Goal: Transaction & Acquisition: Book appointment/travel/reservation

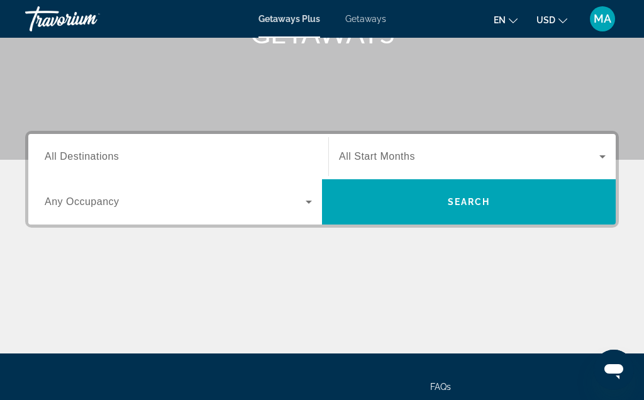
scroll to position [203, 0]
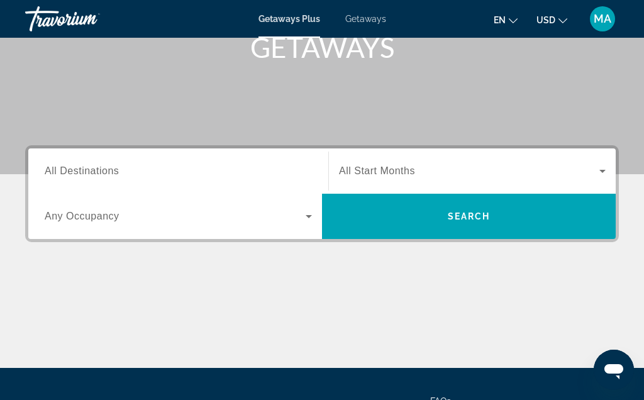
click at [92, 157] on div "Search widget" at bounding box center [178, 171] width 267 height 36
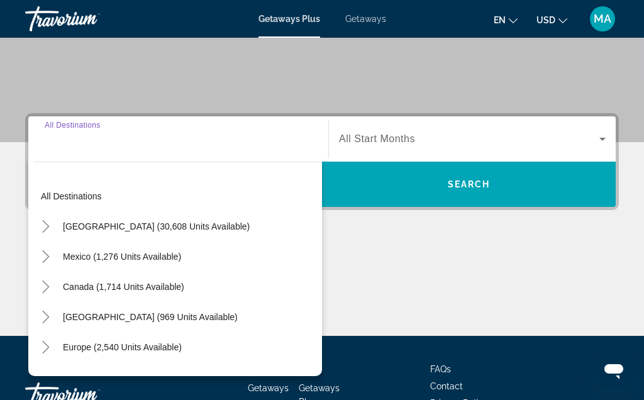
scroll to position [308, 0]
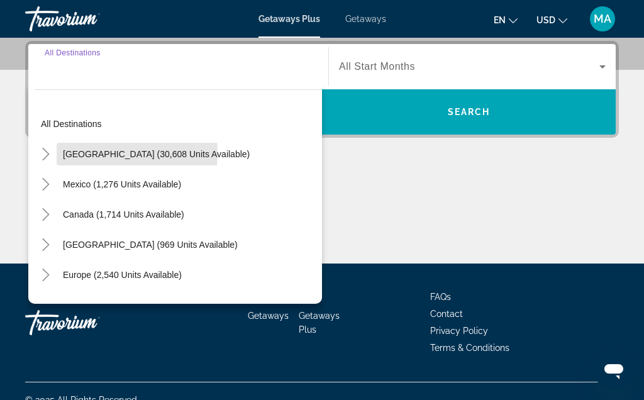
click at [97, 153] on span "[GEOGRAPHIC_DATA] (30,608 units available)" at bounding box center [156, 154] width 187 height 10
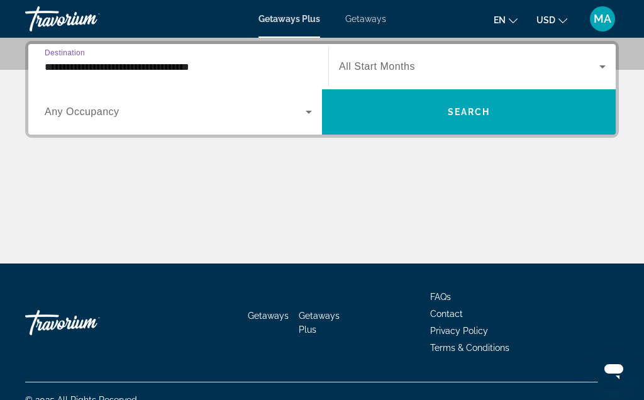
click at [77, 57] on span "Destination" at bounding box center [65, 52] width 40 height 8
click at [77, 60] on input "**********" at bounding box center [178, 67] width 267 height 15
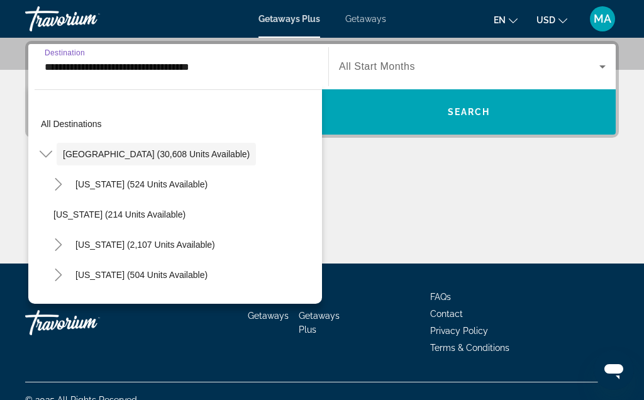
scroll to position [262, 0]
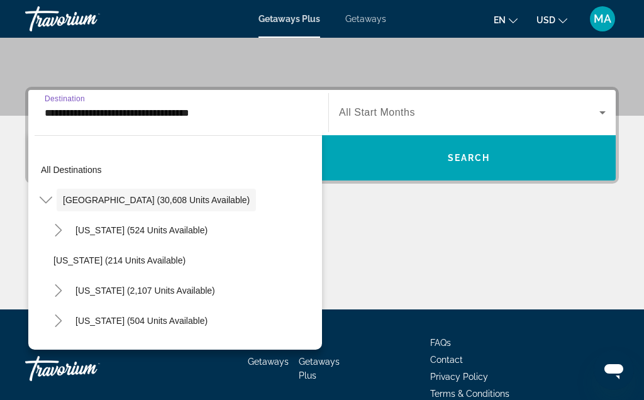
click at [47, 199] on icon "Toggle United States (30,608 units available)" at bounding box center [46, 200] width 13 height 13
click at [281, 240] on div "Mexico (1,276 units available)" at bounding box center [178, 230] width 287 height 30
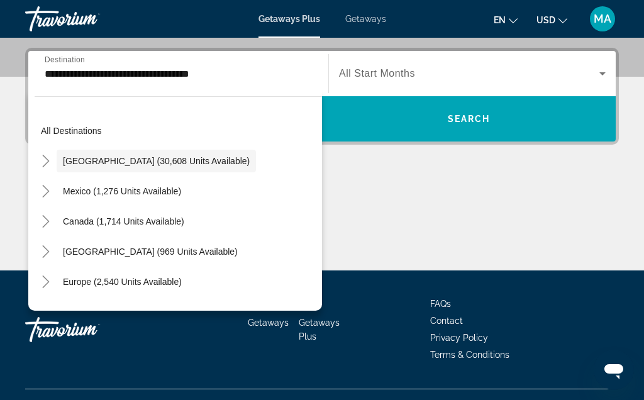
scroll to position [308, 0]
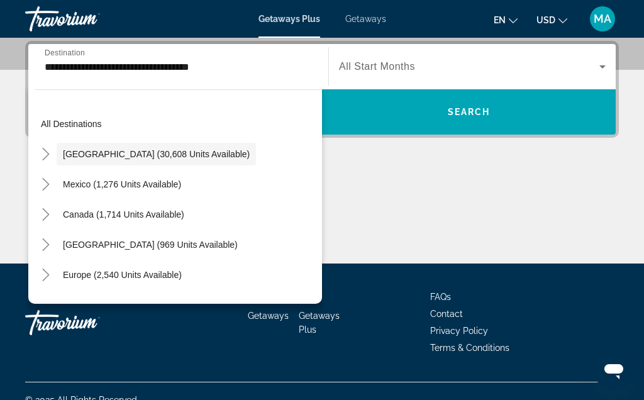
click at [43, 150] on icon "Toggle United States (30,608 units available)" at bounding box center [46, 154] width 13 height 13
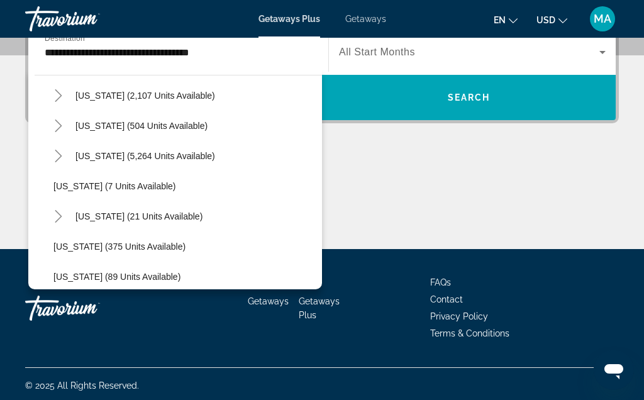
scroll to position [134, 0]
click at [103, 152] on span "[US_STATE] (5,264 units available)" at bounding box center [145, 157] width 140 height 10
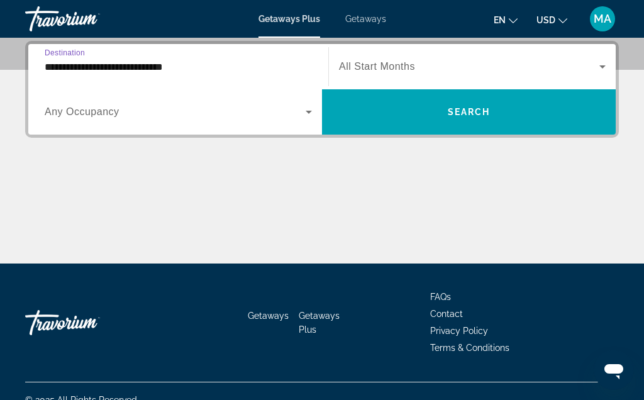
scroll to position [306, 0]
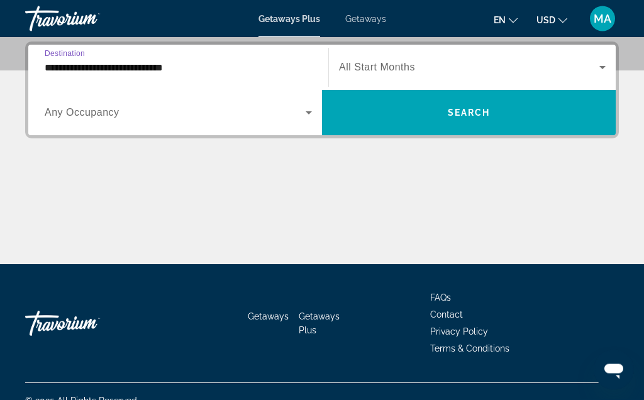
click at [312, 106] on icon "Search widget" at bounding box center [308, 113] width 15 height 15
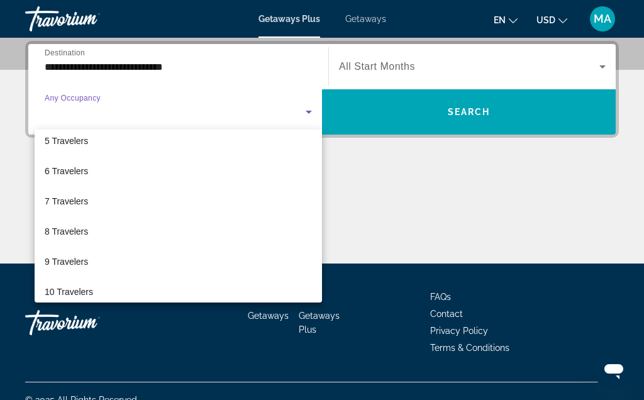
scroll to position [130, 0]
click at [260, 78] on div at bounding box center [322, 200] width 644 height 400
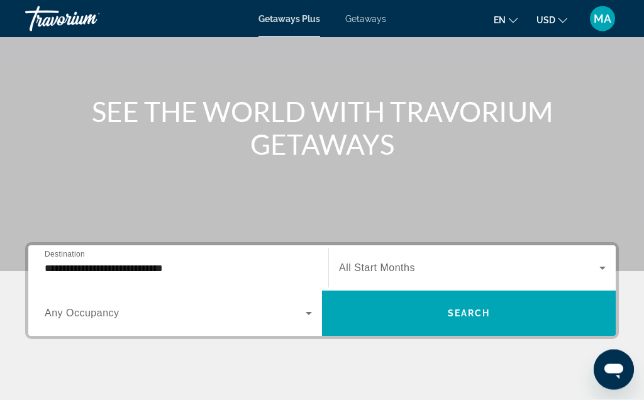
click at [62, 274] on input "**********" at bounding box center [178, 269] width 267 height 15
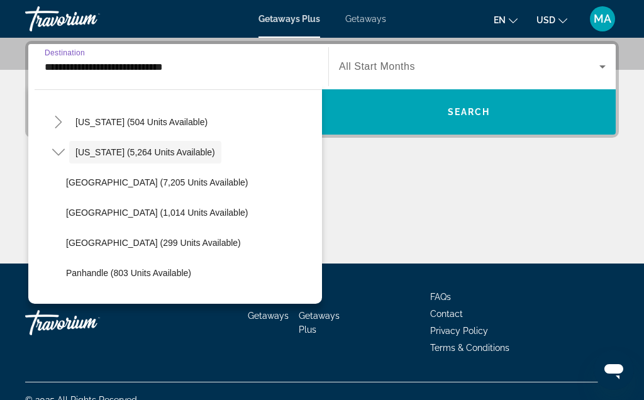
scroll to position [150, 0]
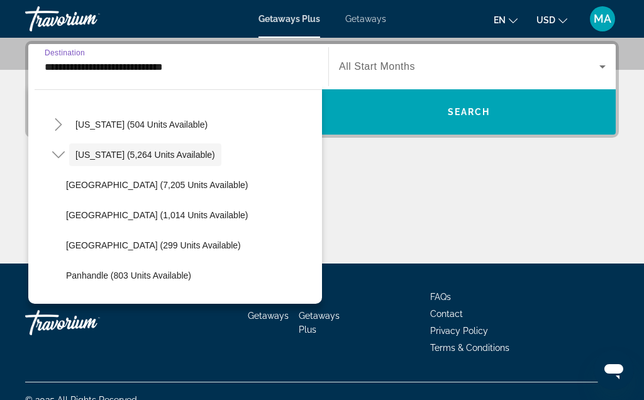
click at [83, 183] on span "Orlando & Disney Area (7,205 units available)" at bounding box center [157, 185] width 182 height 10
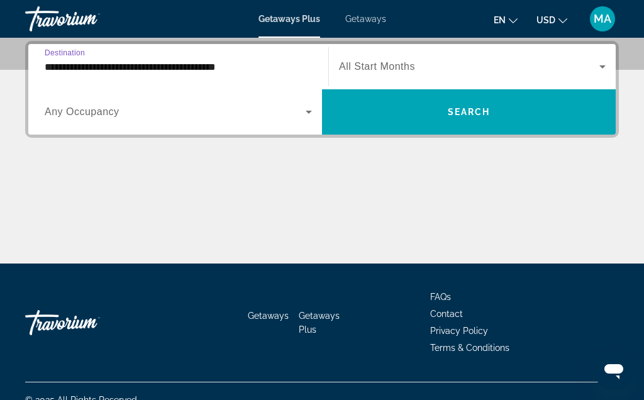
click at [67, 64] on input "**********" at bounding box center [178, 67] width 267 height 15
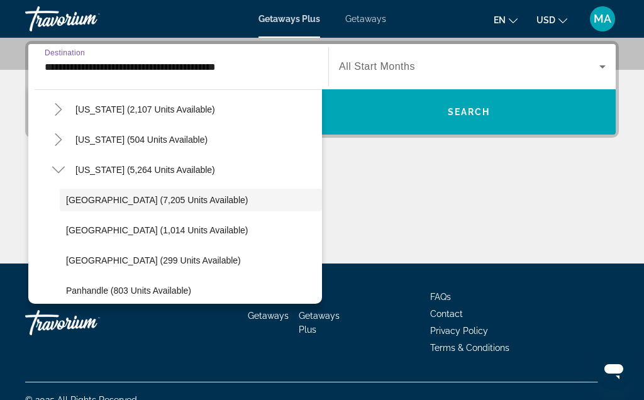
scroll to position [151, 0]
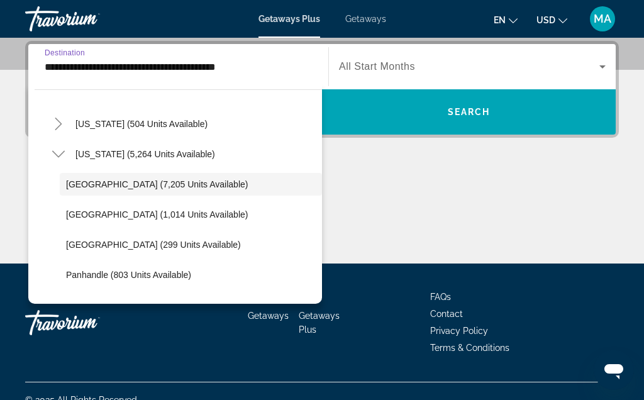
click at [98, 174] on span "Search widget" at bounding box center [191, 184] width 262 height 30
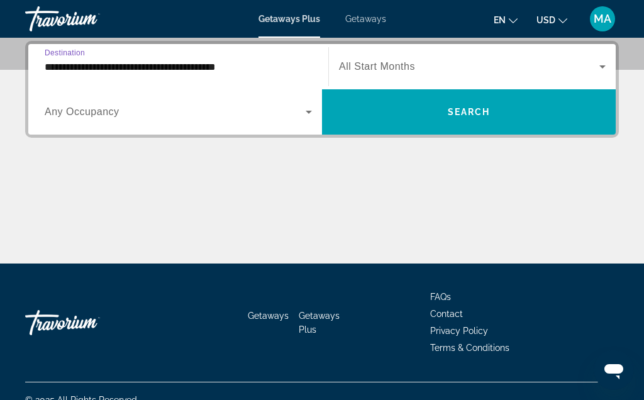
click at [91, 60] on input "**********" at bounding box center [178, 67] width 267 height 15
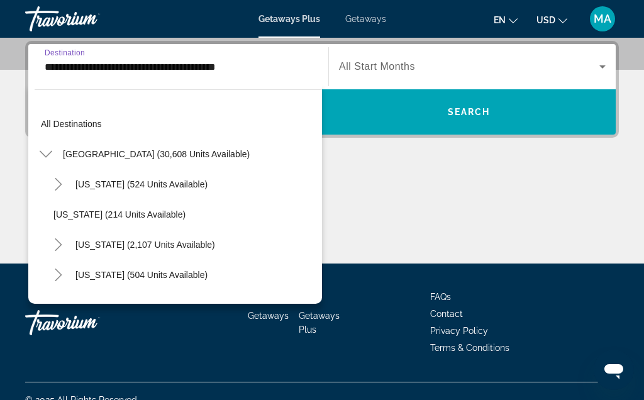
scroll to position [135, 0]
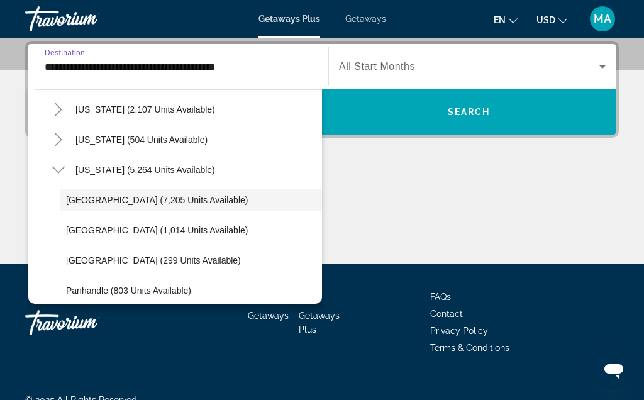
click at [110, 260] on span "West Coast (299 units available)" at bounding box center [153, 260] width 175 height 10
type input "**********"
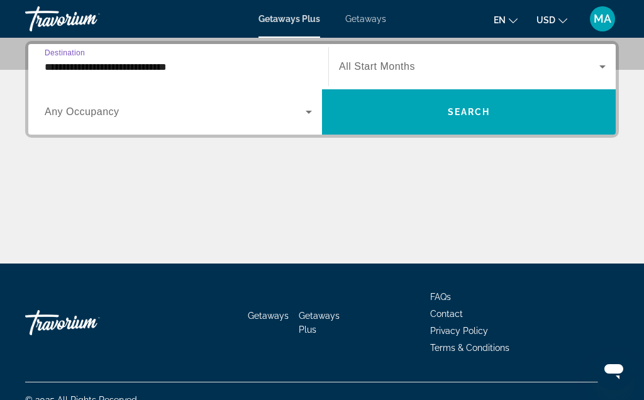
click at [64, 61] on input "**********" at bounding box center [178, 67] width 267 height 15
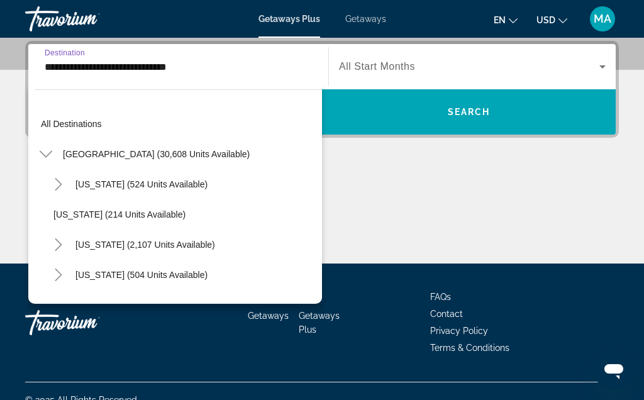
scroll to position [196, 0]
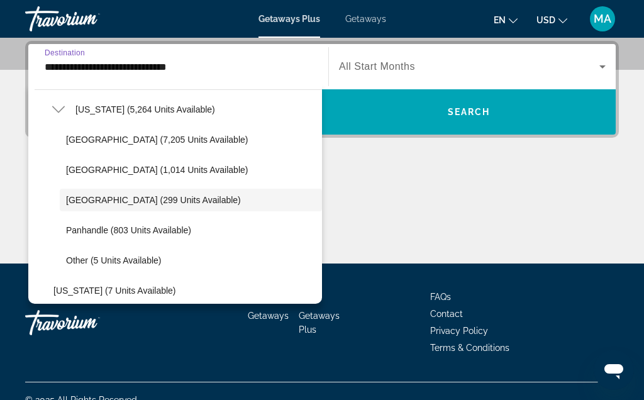
click at [472, 110] on span "Search" at bounding box center [469, 112] width 43 height 10
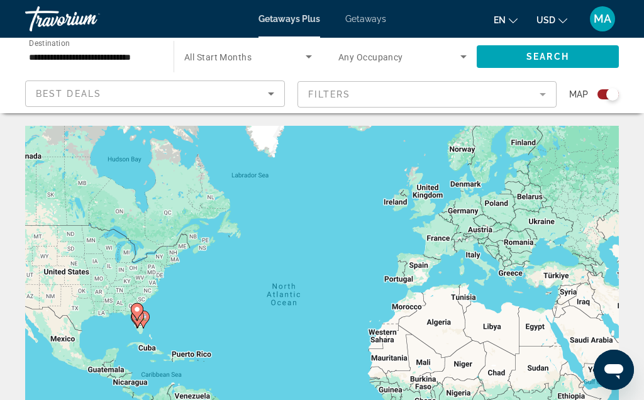
click at [128, 87] on div "Best Deals" at bounding box center [152, 93] width 232 height 15
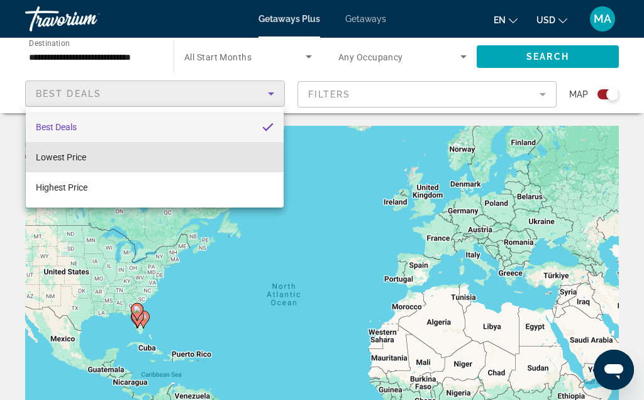
click at [67, 155] on span "Lowest Price" at bounding box center [61, 157] width 50 height 10
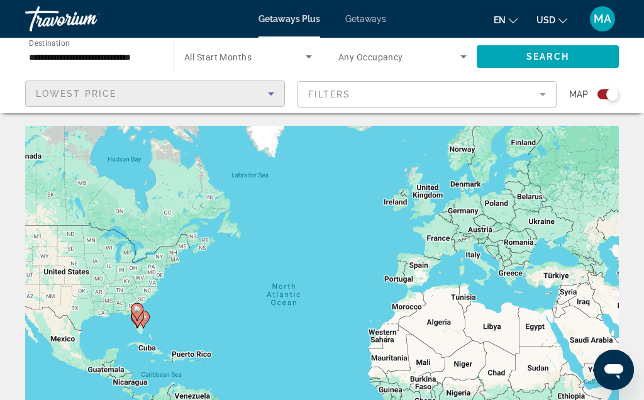
click at [353, 94] on mat-form-field "Filters" at bounding box center [427, 94] width 260 height 26
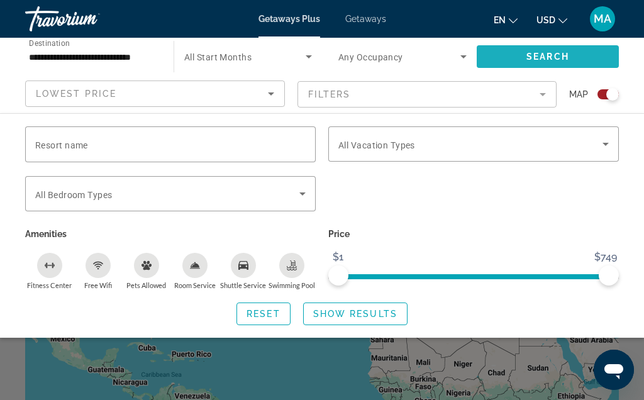
click at [552, 57] on span "Search" at bounding box center [547, 57] width 43 height 10
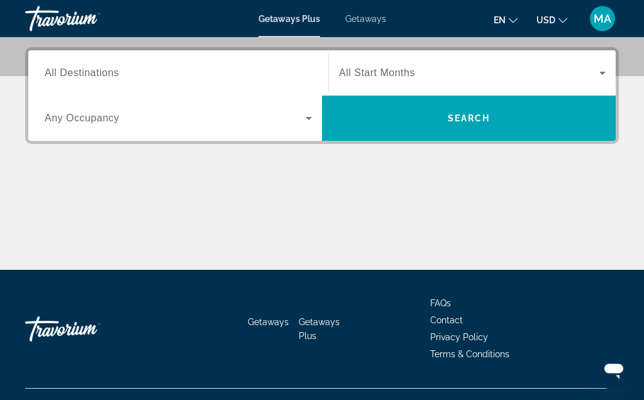
scroll to position [299, 0]
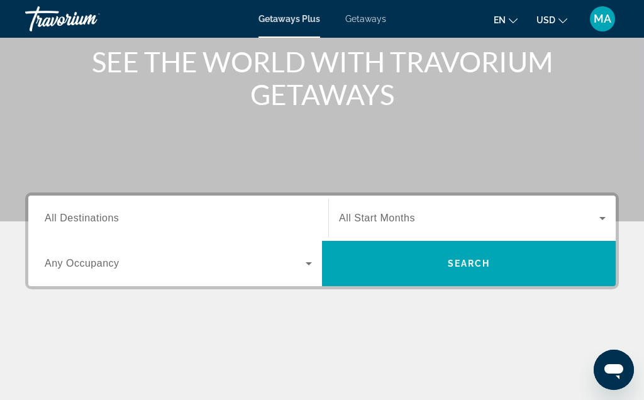
click at [75, 219] on span "All Destinations" at bounding box center [82, 218] width 74 height 11
click at [75, 219] on input "Destination All Destinations" at bounding box center [178, 218] width 267 height 15
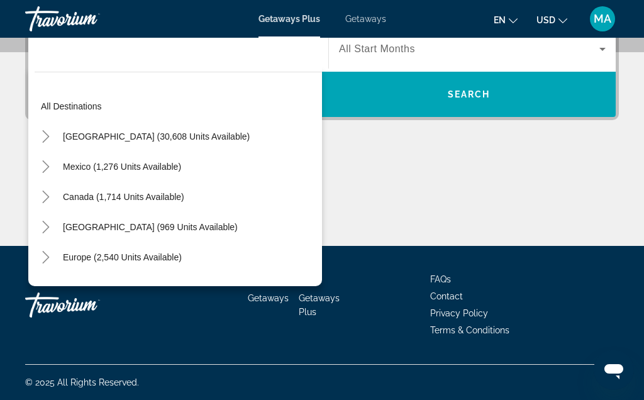
scroll to position [0, 0]
click at [48, 134] on icon "Toggle United States (30,608 units available)" at bounding box center [46, 136] width 13 height 13
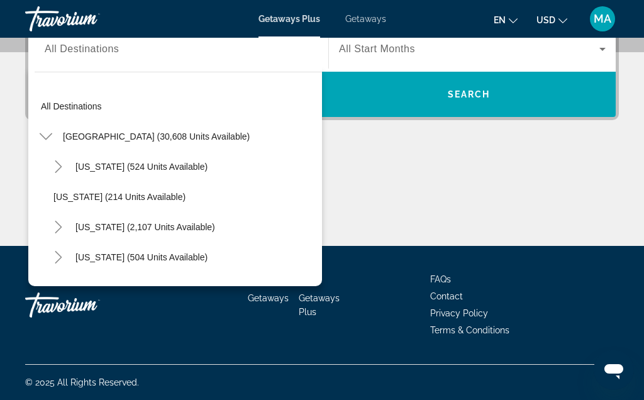
click at [48, 126] on mat-icon "Toggle United States (30,608 units available)" at bounding box center [46, 137] width 22 height 22
click at [36, 139] on mat-icon "Toggle United States (30,608 units available)" at bounding box center [46, 137] width 22 height 22
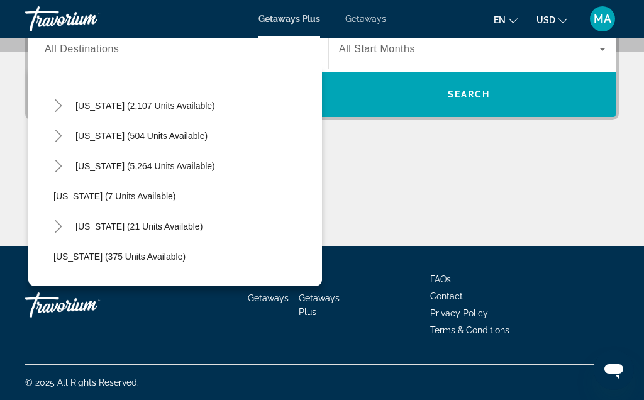
scroll to position [118, 0]
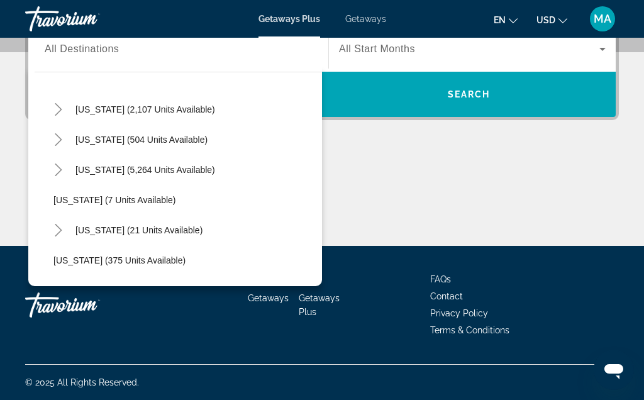
click at [58, 169] on icon "Toggle Florida (5,264 units available)" at bounding box center [58, 170] width 13 height 13
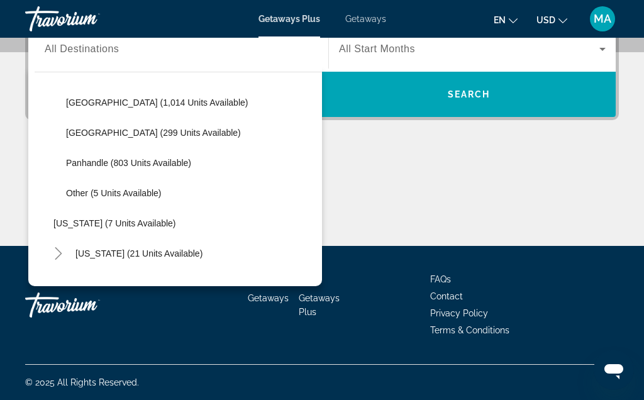
scroll to position [246, 0]
click at [275, 156] on span "Search widget" at bounding box center [191, 162] width 262 height 30
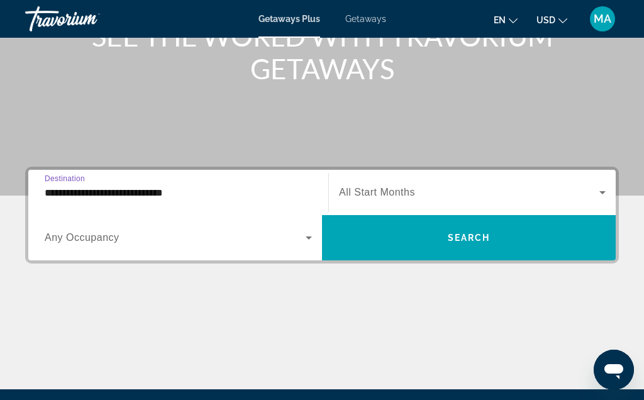
scroll to position [181, 0]
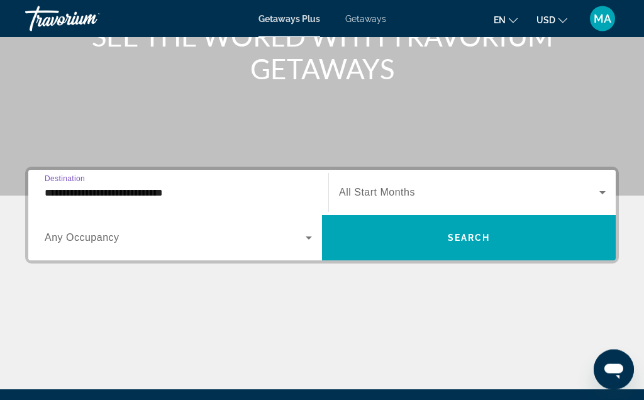
click at [141, 309] on div "Main content" at bounding box center [322, 343] width 594 height 94
click at [53, 180] on span "Destination" at bounding box center [65, 179] width 40 height 8
click at [53, 186] on input "**********" at bounding box center [178, 193] width 267 height 15
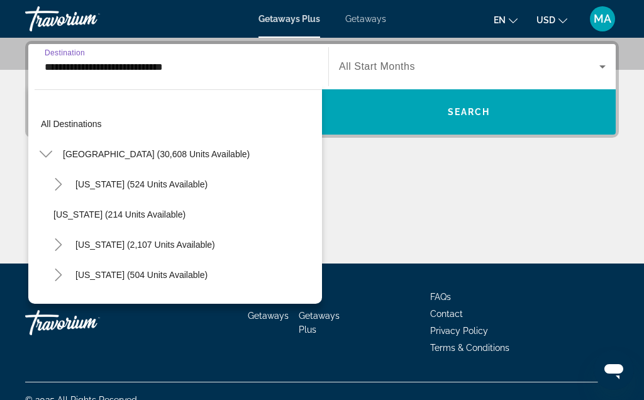
scroll to position [226, 0]
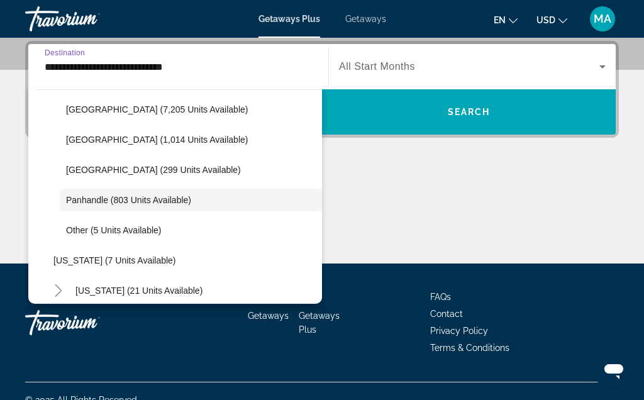
click at [95, 104] on span "Orlando & Disney Area (7,205 units available)" at bounding box center [157, 109] width 182 height 10
type input "**********"
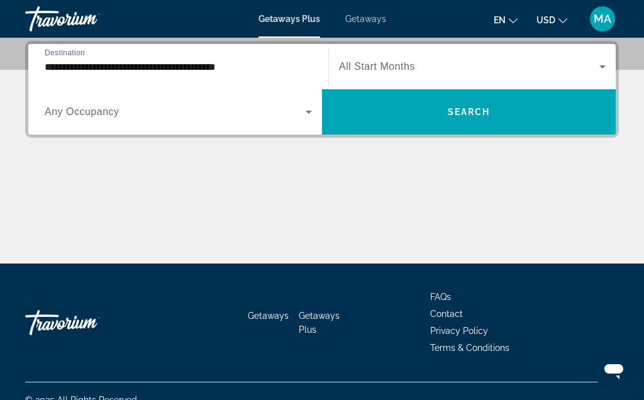
click at [374, 72] on span "All Start Months" at bounding box center [377, 66] width 76 height 11
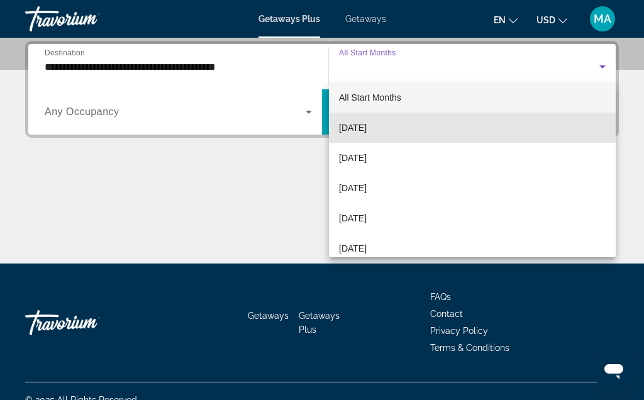
scroll to position [17, 0]
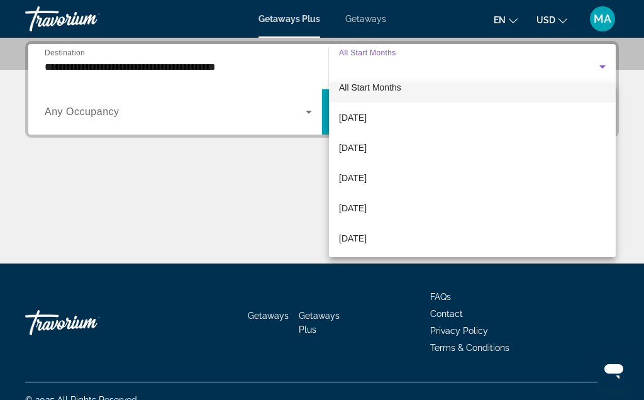
click at [367, 119] on span "September 2025" at bounding box center [353, 117] width 28 height 15
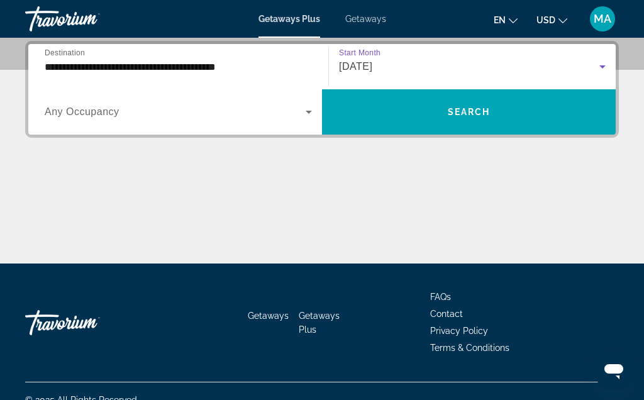
click at [467, 110] on span "Search" at bounding box center [469, 112] width 43 height 10
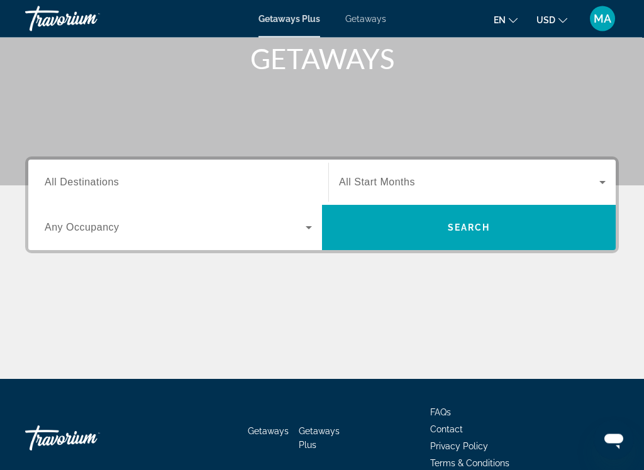
scroll to position [192, 0]
click at [79, 181] on span "All Destinations" at bounding box center [82, 182] width 74 height 11
click at [79, 181] on input "Destination All Destinations" at bounding box center [178, 182] width 267 height 15
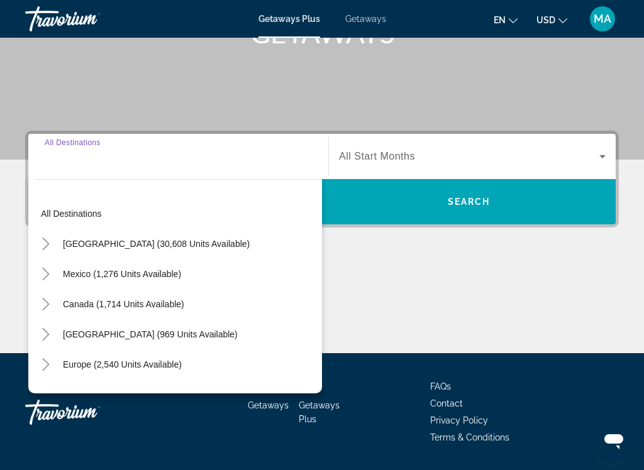
scroll to position [255, 0]
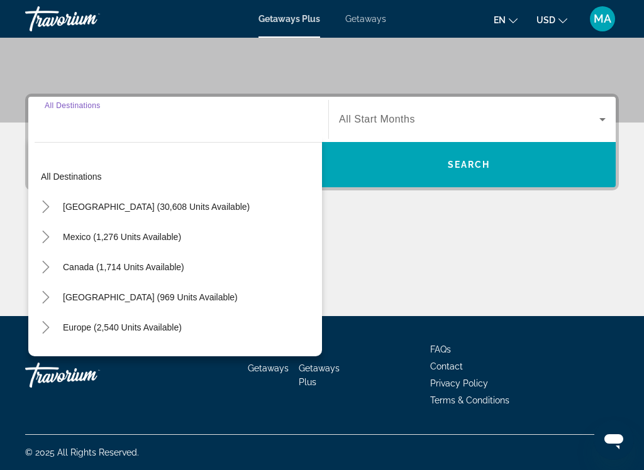
click at [52, 204] on icon "Toggle United States (30,608 units available)" at bounding box center [46, 207] width 13 height 13
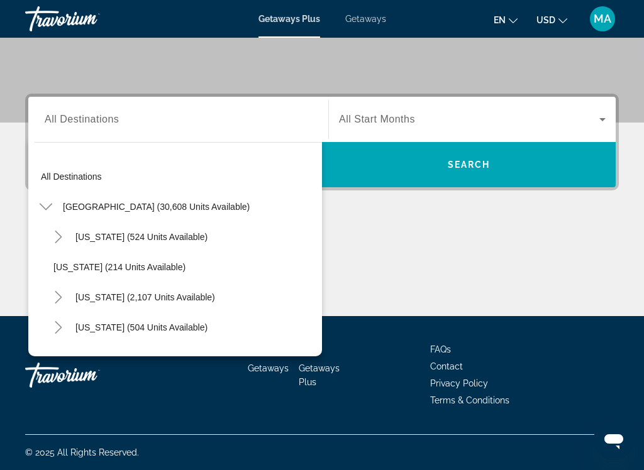
scroll to position [0, 0]
click at [73, 116] on span "All Destinations" at bounding box center [82, 119] width 74 height 11
click at [73, 116] on input "Destination All Destinations" at bounding box center [178, 120] width 267 height 15
click at [43, 213] on icon "Toggle United States (30,608 units available)" at bounding box center [46, 207] width 13 height 13
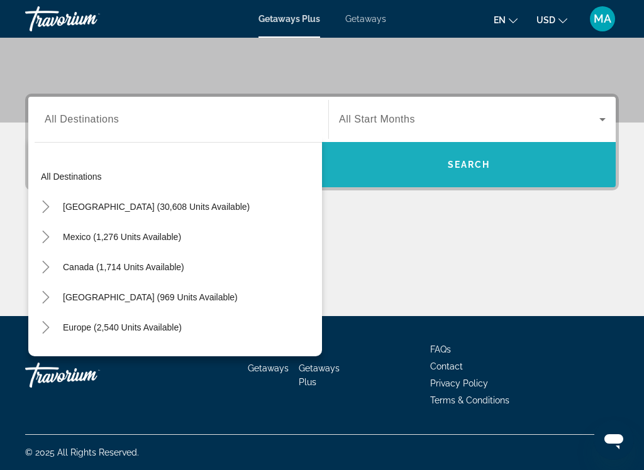
click at [480, 160] on span "Search" at bounding box center [469, 165] width 43 height 10
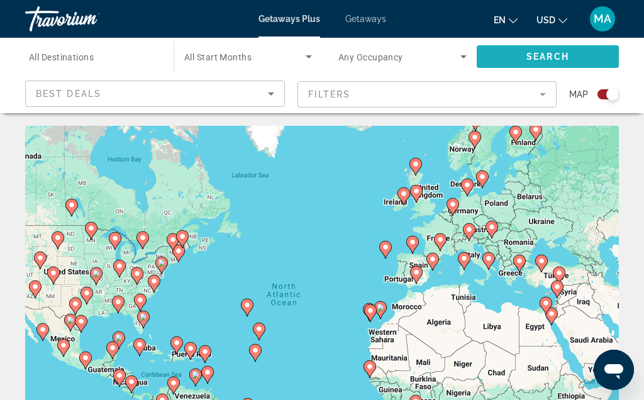
click at [540, 60] on span "Search" at bounding box center [547, 57] width 43 height 10
click at [171, 87] on div "Best Deals" at bounding box center [152, 93] width 232 height 15
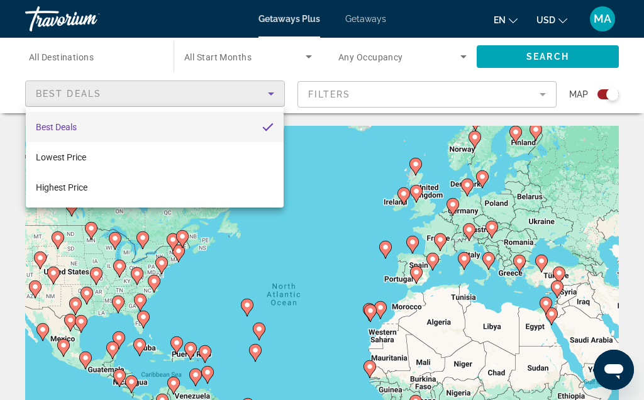
click at [270, 91] on div at bounding box center [322, 200] width 644 height 400
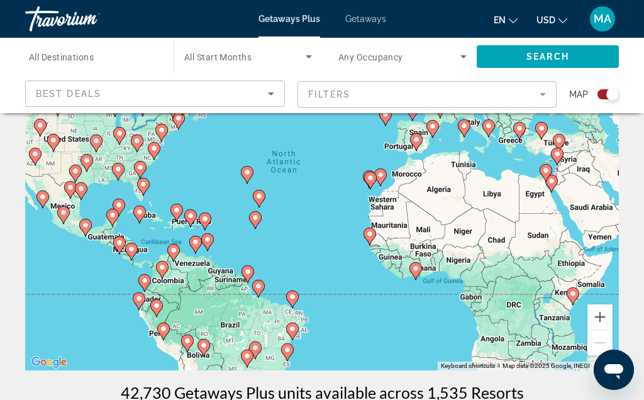
scroll to position [131, 0]
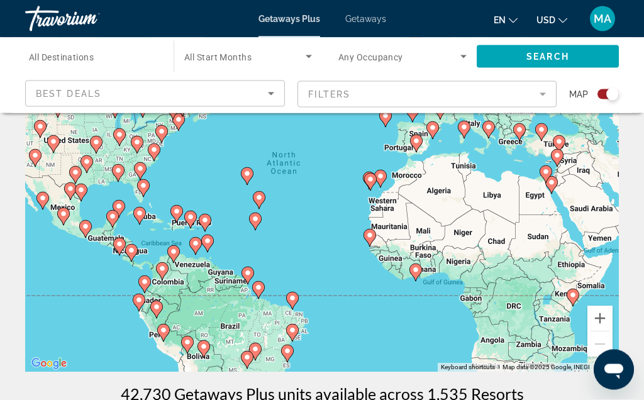
click at [348, 89] on mat-form-field "Filters" at bounding box center [427, 94] width 260 height 26
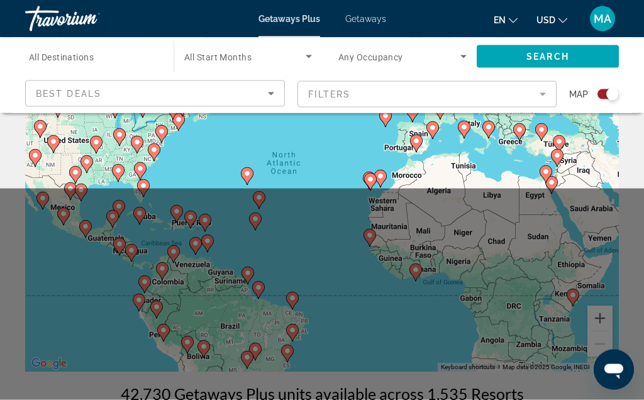
scroll to position [131, 0]
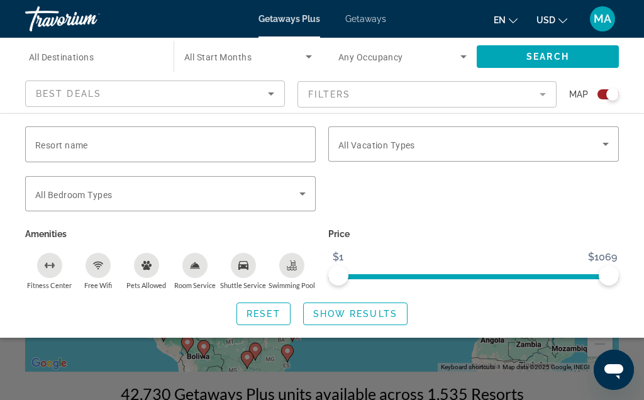
click at [138, 145] on input "Resort name" at bounding box center [170, 144] width 270 height 15
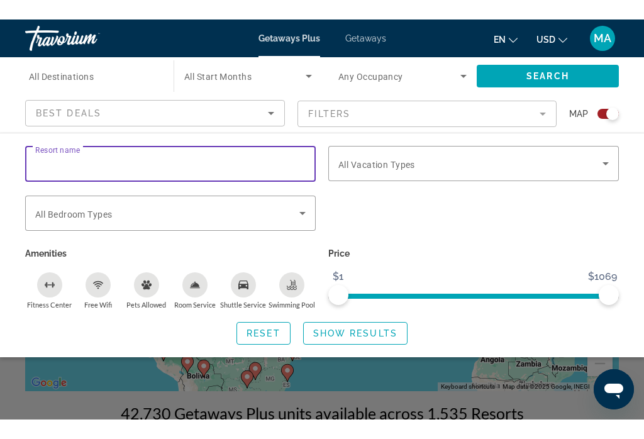
scroll to position [131, 0]
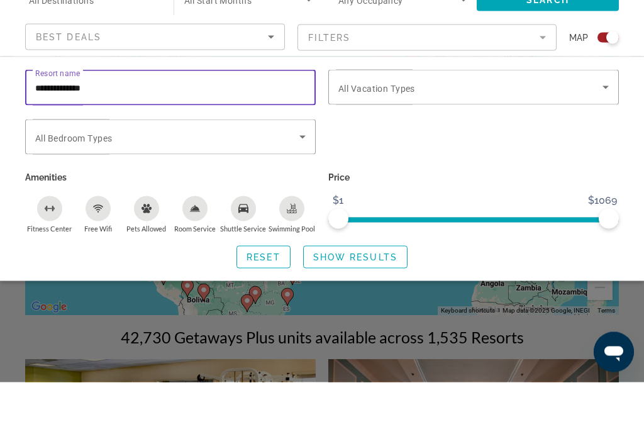
type input "**********"
click at [114, 186] on span "Search widget" at bounding box center [167, 193] width 264 height 15
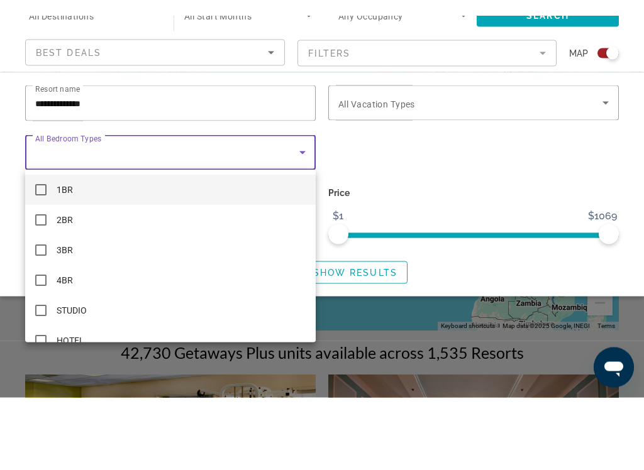
scroll to position [188, 0]
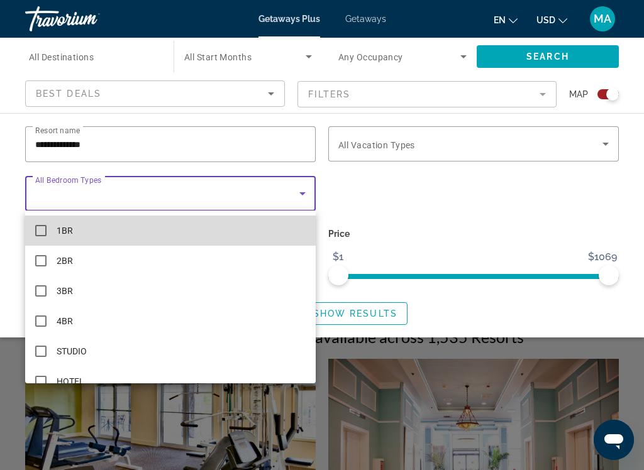
click at [56, 228] on mat-option "1BR" at bounding box center [170, 231] width 291 height 30
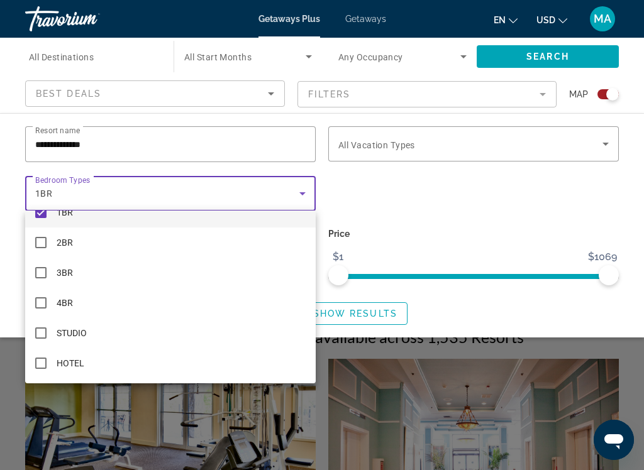
scroll to position [18, 0]
click at [302, 189] on div at bounding box center [322, 235] width 644 height 470
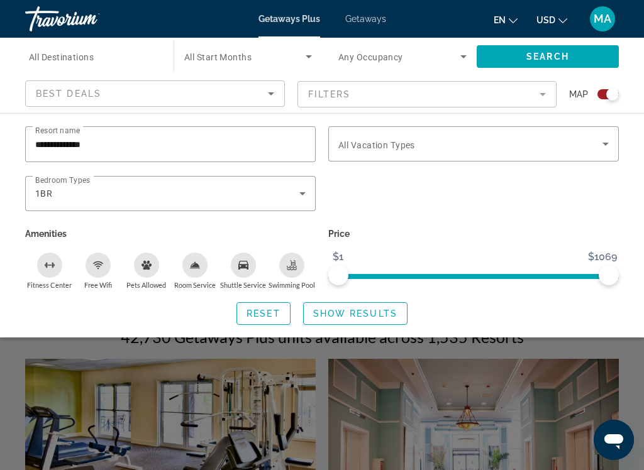
click at [244, 265] on icon "Shuttle Service" at bounding box center [243, 265] width 10 height 9
click at [299, 260] on div "Swimming Pool" at bounding box center [291, 265] width 25 height 25
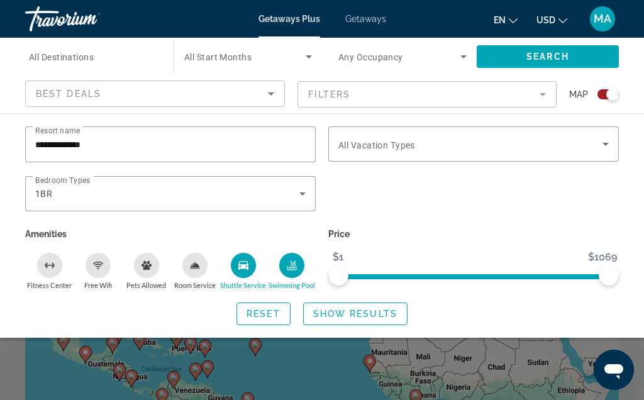
scroll to position [19, 0]
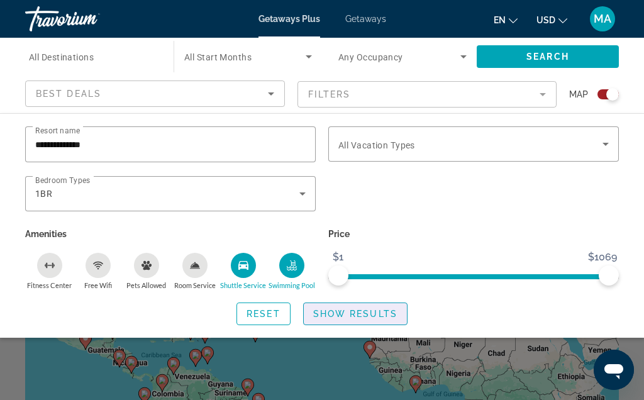
click at [372, 311] on span "Show Results" at bounding box center [355, 314] width 84 height 10
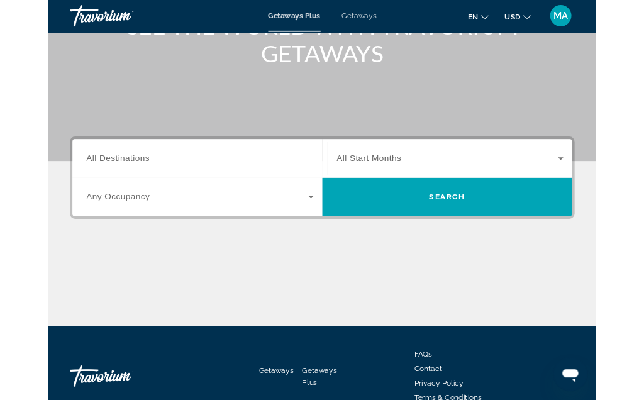
scroll to position [325, 0]
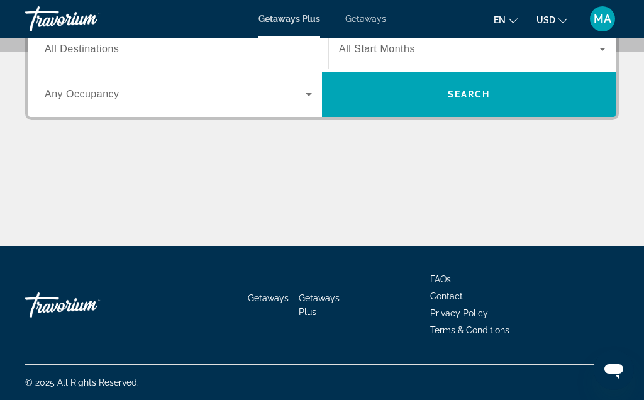
click at [381, 11] on div "Getaways Plus Getaways en English Español Français Italiano Português русский U…" at bounding box center [322, 19] width 644 height 33
click at [394, 52] on span "All Start Months" at bounding box center [377, 48] width 76 height 11
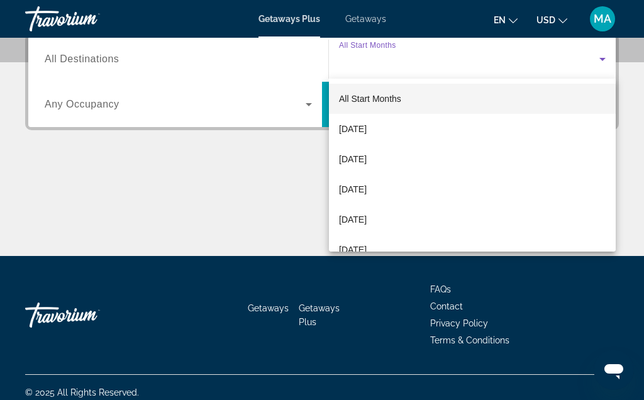
scroll to position [308, 0]
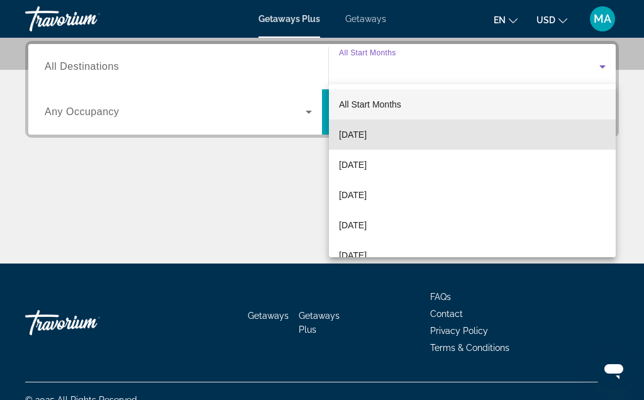
click at [367, 130] on span "September 2025" at bounding box center [353, 134] width 28 height 15
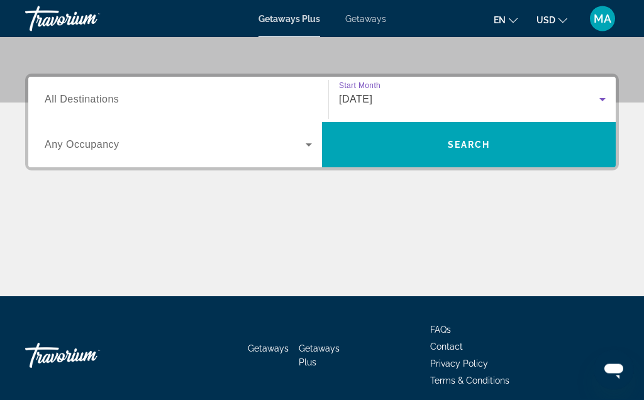
scroll to position [325, 0]
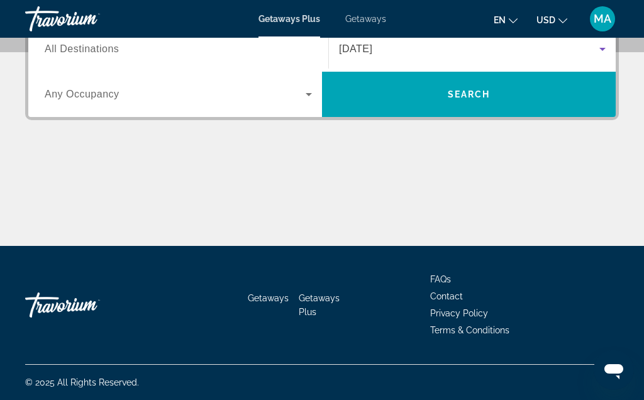
click at [462, 86] on span "Search widget" at bounding box center [469, 94] width 294 height 30
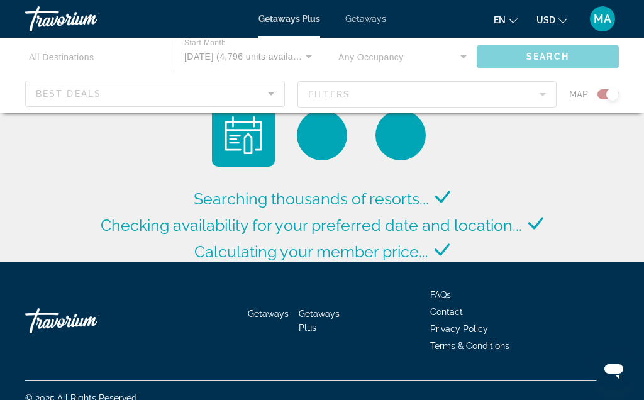
click at [197, 98] on div "Best Deals" at bounding box center [152, 93] width 232 height 15
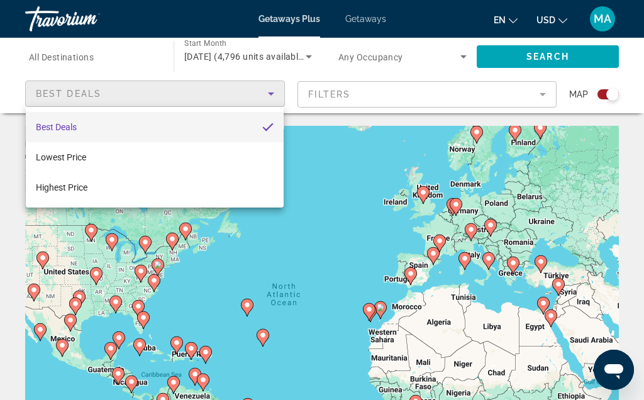
click at [274, 91] on div at bounding box center [322, 200] width 644 height 400
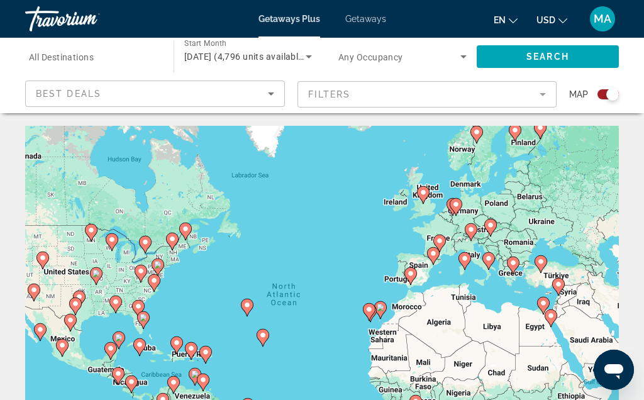
click at [376, 87] on mat-form-field "Filters" at bounding box center [427, 94] width 260 height 26
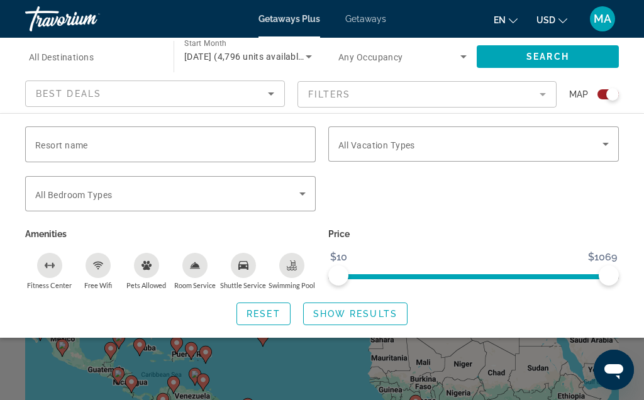
click at [133, 161] on div "Search widget" at bounding box center [170, 144] width 270 height 36
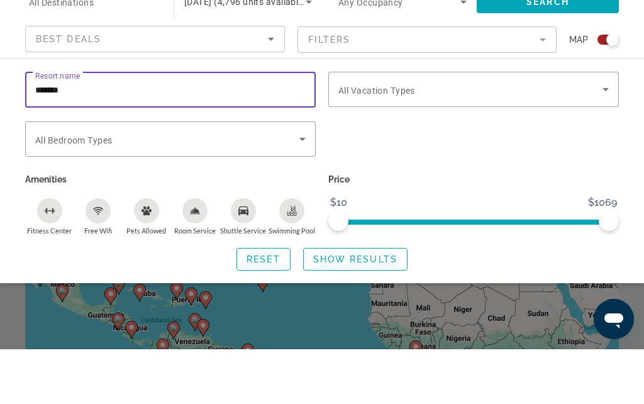
click at [105, 137] on input "*******" at bounding box center [170, 144] width 270 height 15
type input "**********"
click at [221, 186] on span "Search widget" at bounding box center [167, 193] width 264 height 15
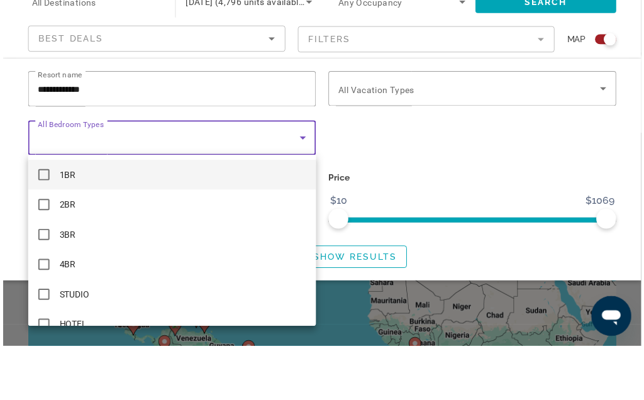
scroll to position [55, 0]
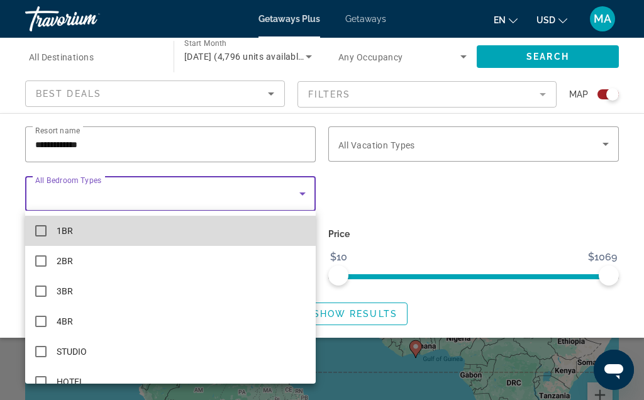
click at [79, 228] on mat-option "1BR" at bounding box center [170, 231] width 291 height 30
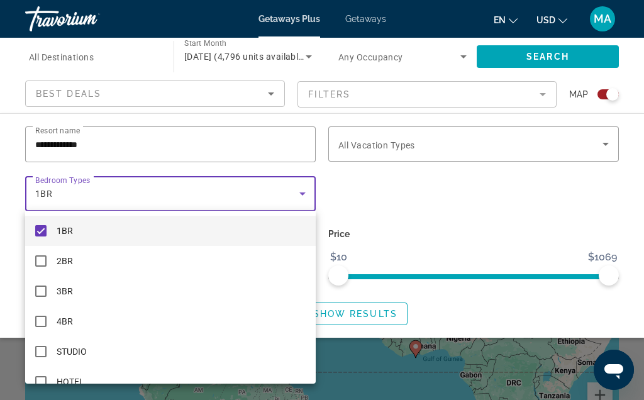
click at [308, 192] on div at bounding box center [322, 200] width 644 height 400
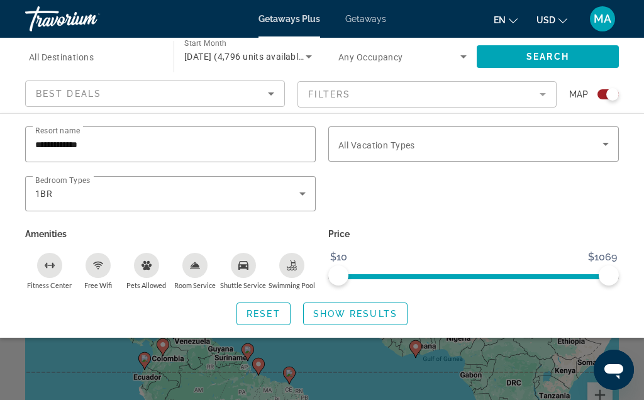
click at [294, 264] on icon "Swimming Pool" at bounding box center [292, 263] width 5 height 6
click at [45, 273] on div "Fitness Center" at bounding box center [49, 265] width 25 height 25
click at [287, 225] on p "Amenities" at bounding box center [170, 234] width 291 height 18
click at [559, 22] on icon "Change currency" at bounding box center [562, 20] width 9 height 9
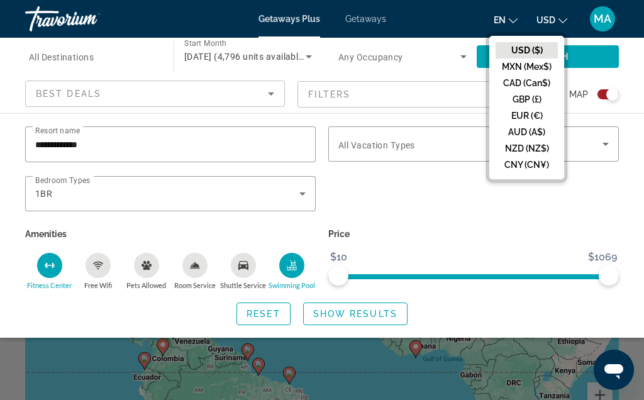
click at [560, 12] on button "USD USD ($) MXN (Mex$) CAD (Can$) GBP (£) EUR (€) AUD (A$) NZD (NZ$) CNY (CN¥)" at bounding box center [551, 20] width 31 height 18
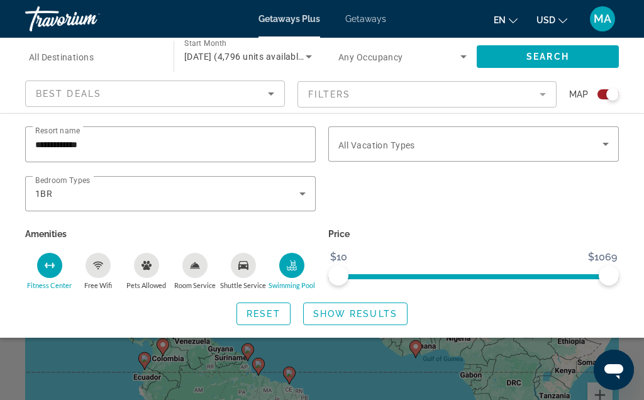
click at [558, 14] on mat-icon "Change currency" at bounding box center [562, 18] width 9 height 9
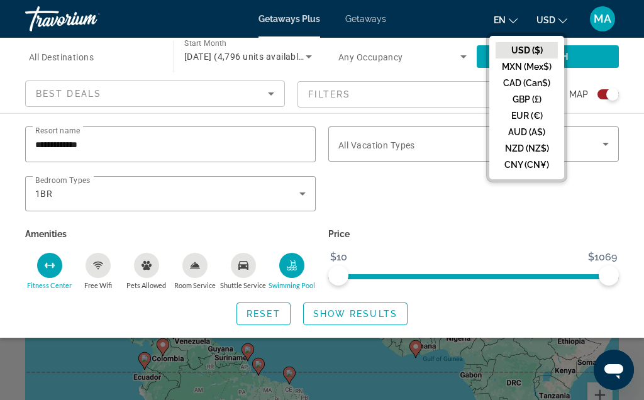
click at [555, 12] on button "USD USD ($) MXN (Mex$) CAD (Can$) GBP (£) EUR (€) AUD (A$) NZD (NZ$) CNY (CN¥)" at bounding box center [551, 20] width 31 height 18
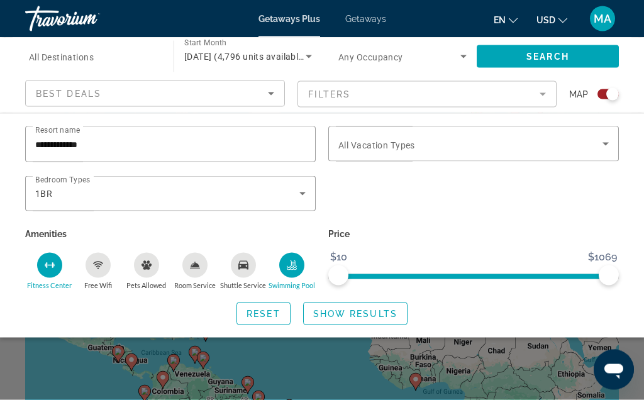
scroll to position [0, 0]
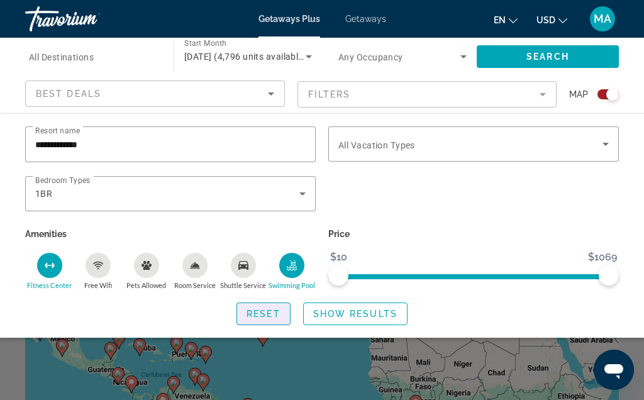
click at [262, 309] on span "Reset" at bounding box center [264, 314] width 34 height 10
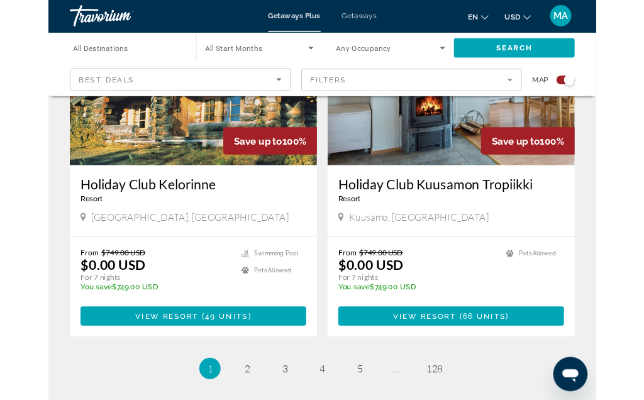
scroll to position [2938, 0]
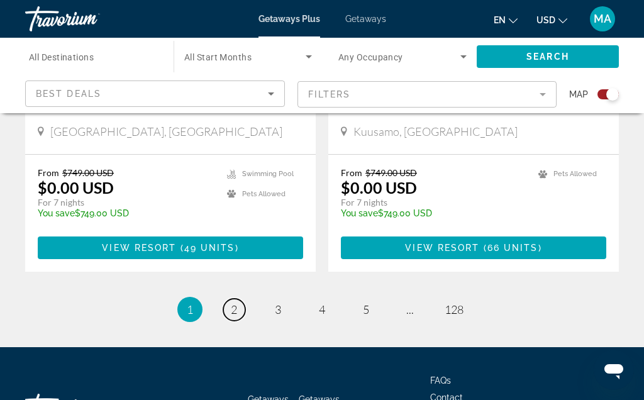
click at [235, 302] on span "2" at bounding box center [234, 309] width 6 height 14
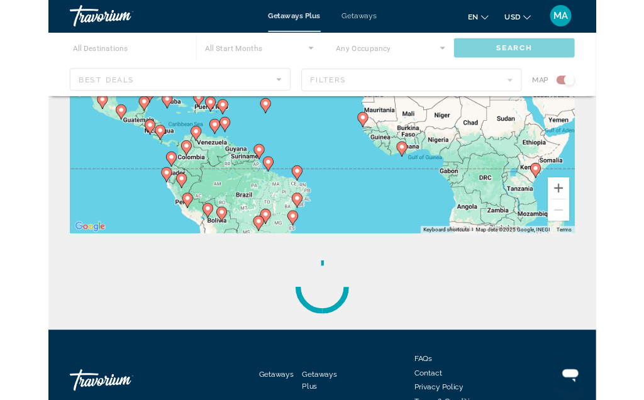
scroll to position [370, 0]
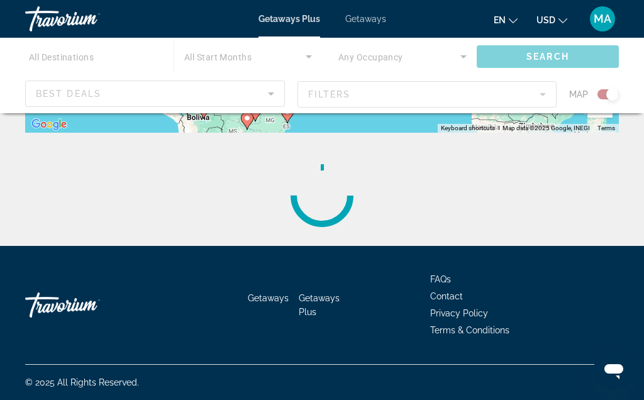
click at [457, 244] on div "Main content" at bounding box center [322, 195] width 594 height 101
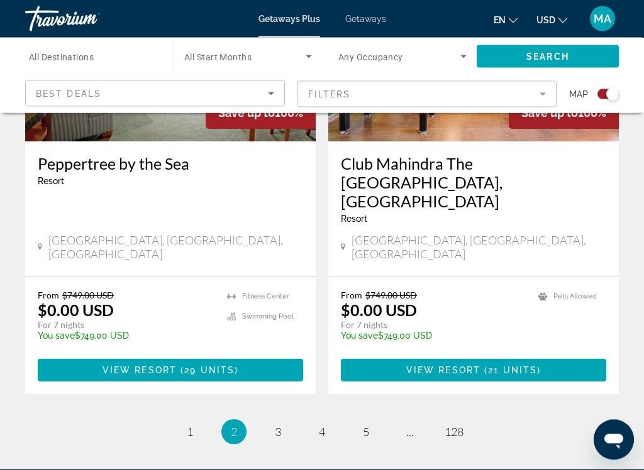
scroll to position [2871, 0]
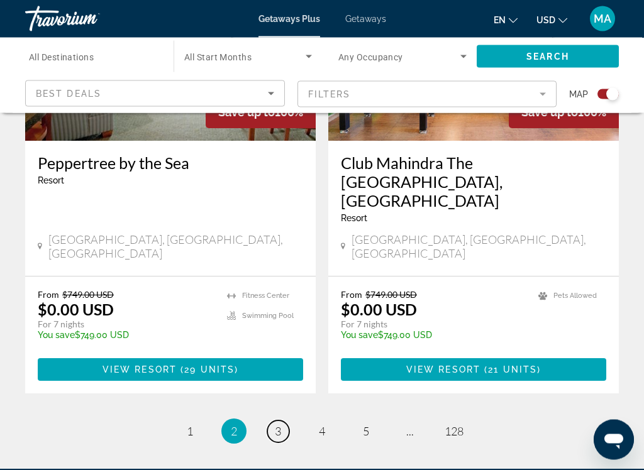
click at [282, 399] on link "page 3" at bounding box center [278, 432] width 22 height 22
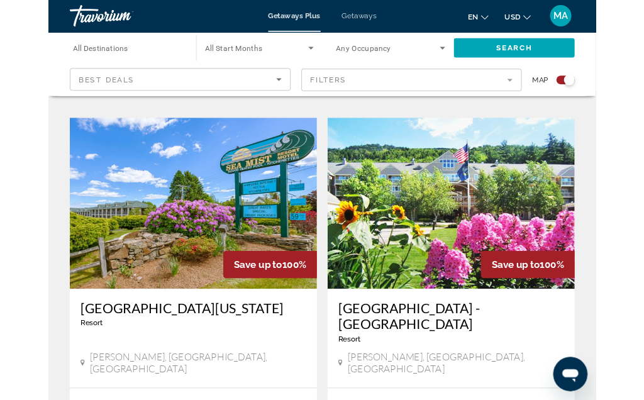
scroll to position [2956, 0]
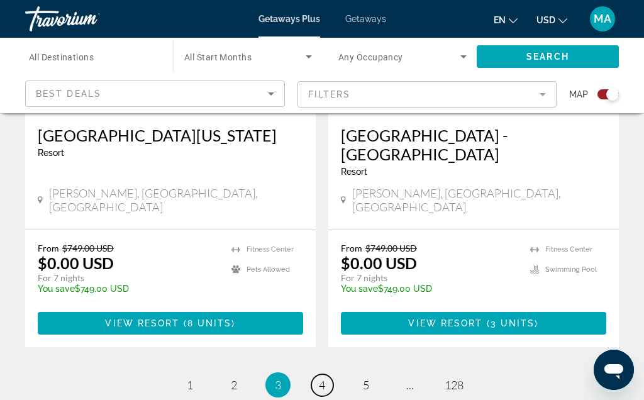
click at [328, 374] on link "page 4" at bounding box center [322, 385] width 22 height 22
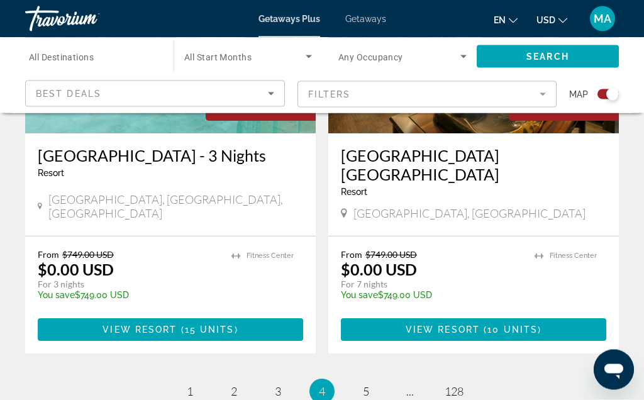
scroll to position [2898, 0]
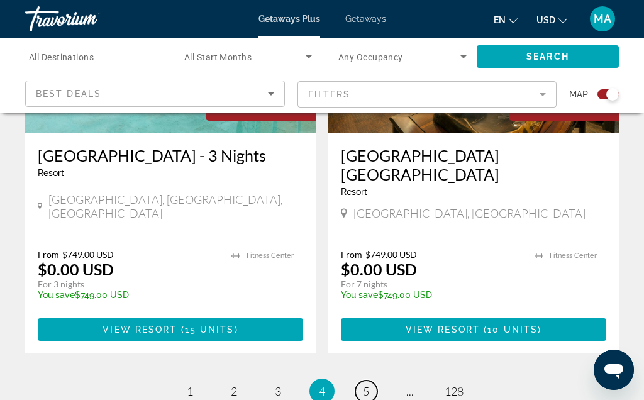
click at [369, 384] on span "5" at bounding box center [366, 391] width 6 height 14
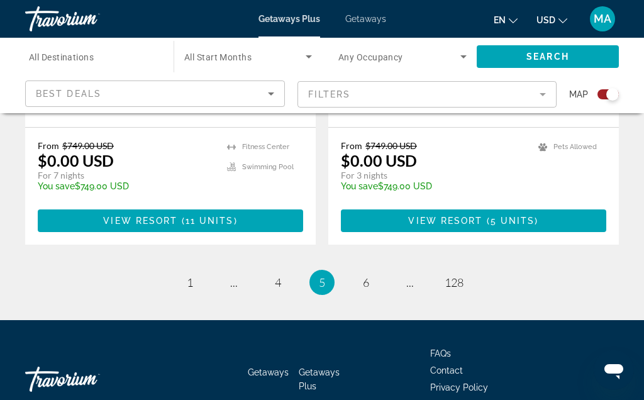
scroll to position [2938, 0]
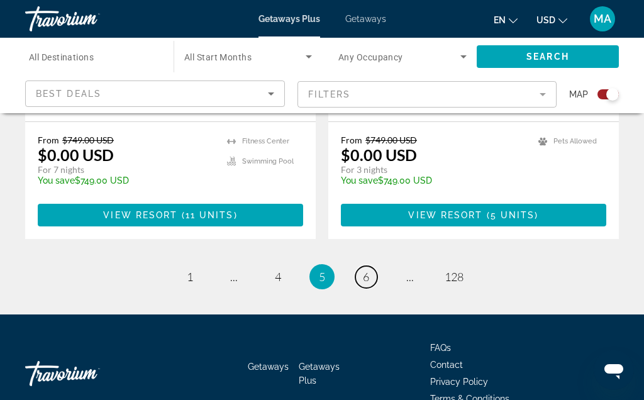
click at [375, 266] on link "page 6" at bounding box center [366, 277] width 22 height 22
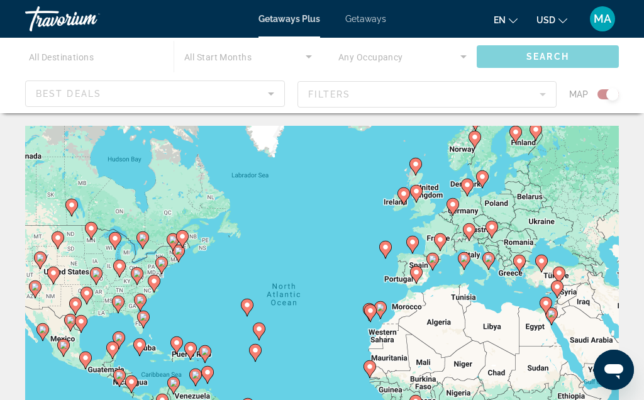
click at [591, 294] on div "To activate drag with keyboard, press Alt + Enter. Once in keyboard drag state,…" at bounding box center [322, 314] width 594 height 377
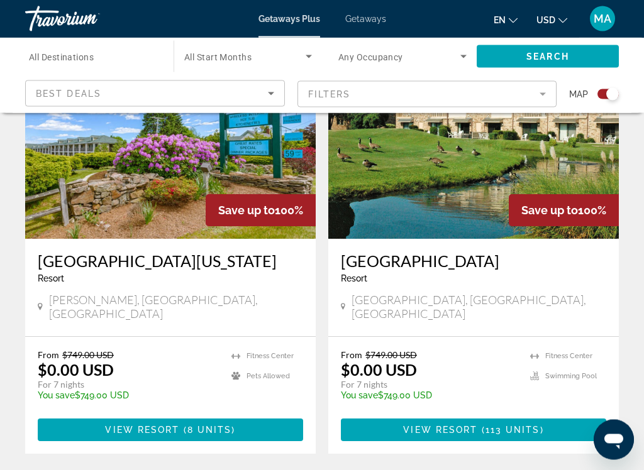
scroll to position [2314, 0]
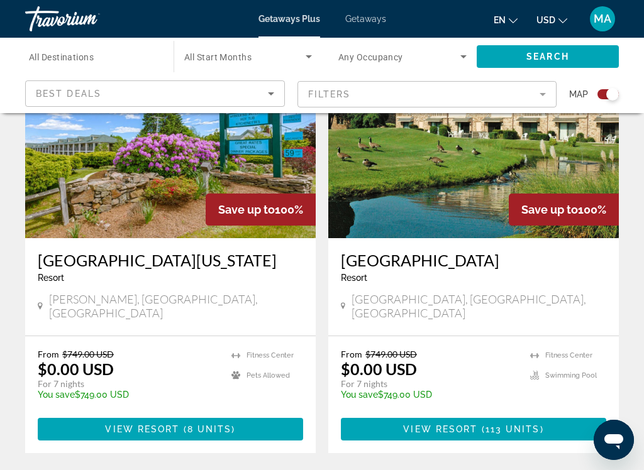
click at [621, 321] on app-exchanges-search-item "Save up to 100% Grand Palms Resort Villas Resort - This is an adults only resor…" at bounding box center [473, 245] width 303 height 416
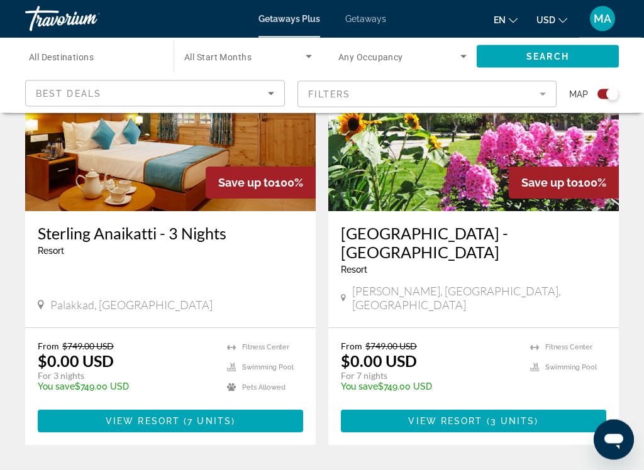
scroll to position [2783, 0]
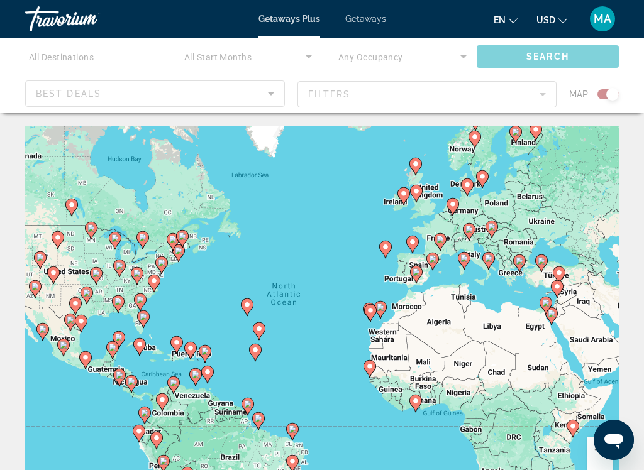
click at [592, 349] on div "To activate drag with keyboard, press Alt + Enter. Once in keyboard drag state,…" at bounding box center [322, 314] width 594 height 377
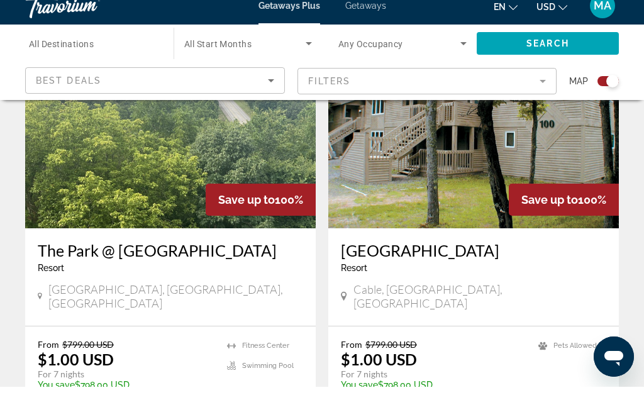
scroll to position [962, 0]
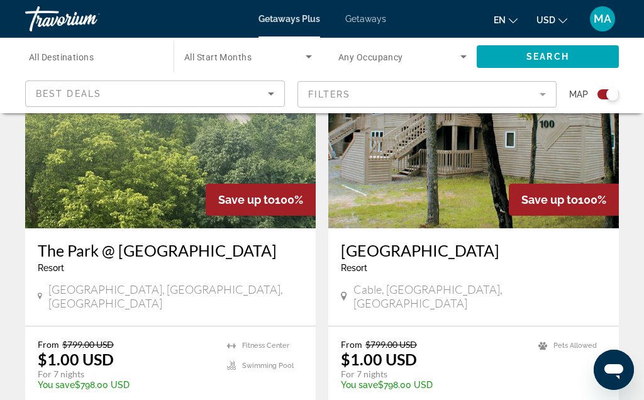
click at [41, 291] on icon "Main content" at bounding box center [40, 296] width 4 height 11
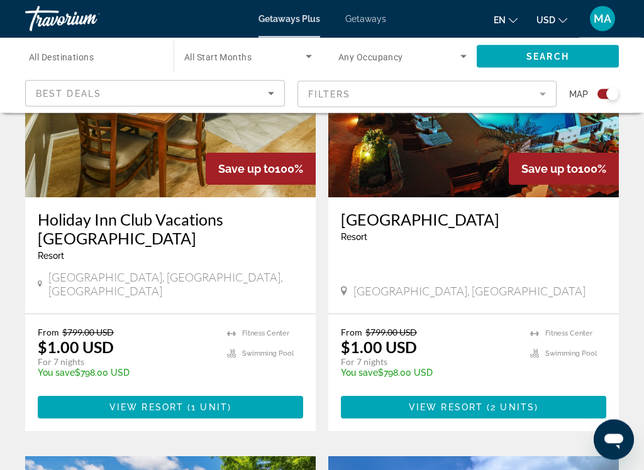
scroll to position [1894, 0]
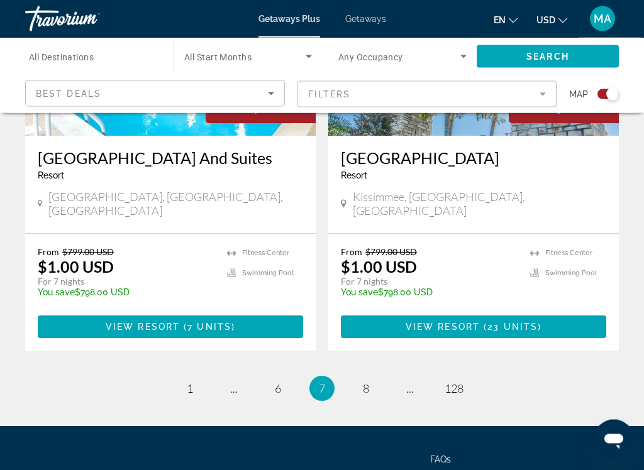
scroll to position [2877, 0]
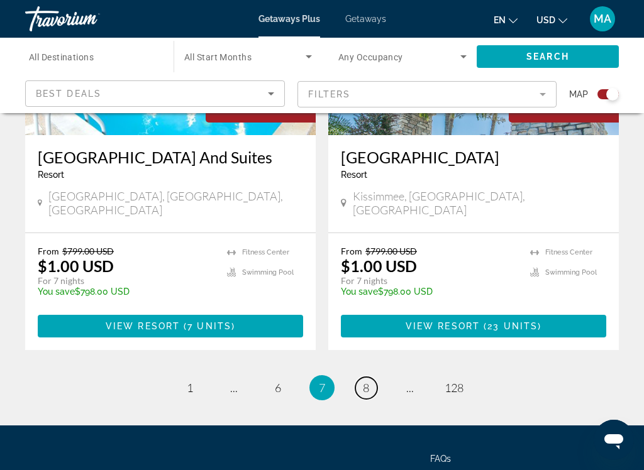
click at [363, 381] on span "8" at bounding box center [366, 388] width 6 height 14
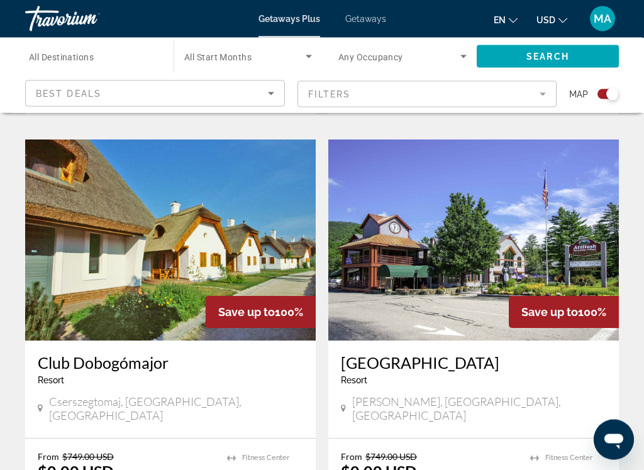
scroll to position [850, 0]
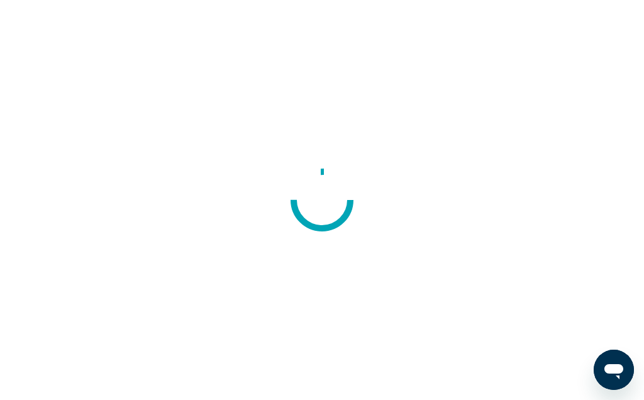
scroll to position [890, 0]
click at [621, 363] on icon "Open messaging window" at bounding box center [613, 369] width 23 height 23
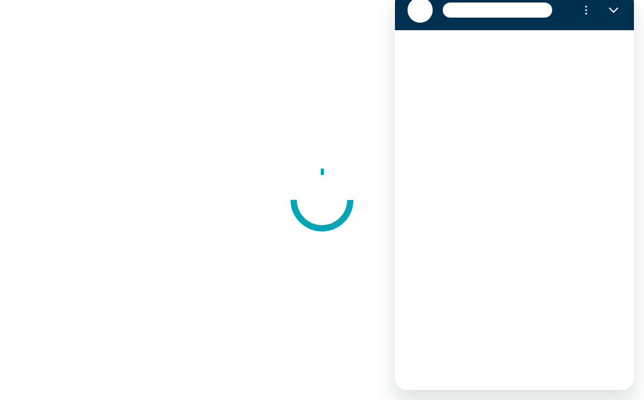
scroll to position [0, 0]
click at [591, 257] on div "Loading conversation" at bounding box center [514, 210] width 239 height 360
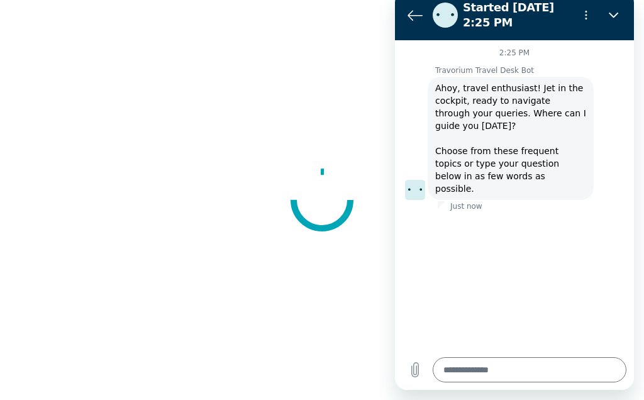
type textarea "*"
click at [408, 7] on button "Back to the conversation list" at bounding box center [414, 15] width 25 height 25
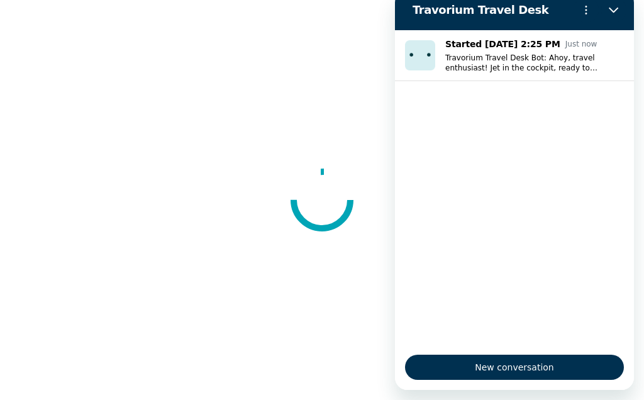
click at [614, 4] on button "Close" at bounding box center [613, 9] width 25 height 25
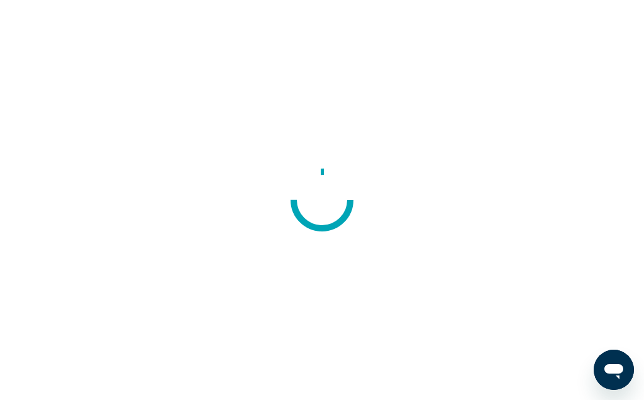
scroll to position [897, 0]
